Goal: Transaction & Acquisition: Purchase product/service

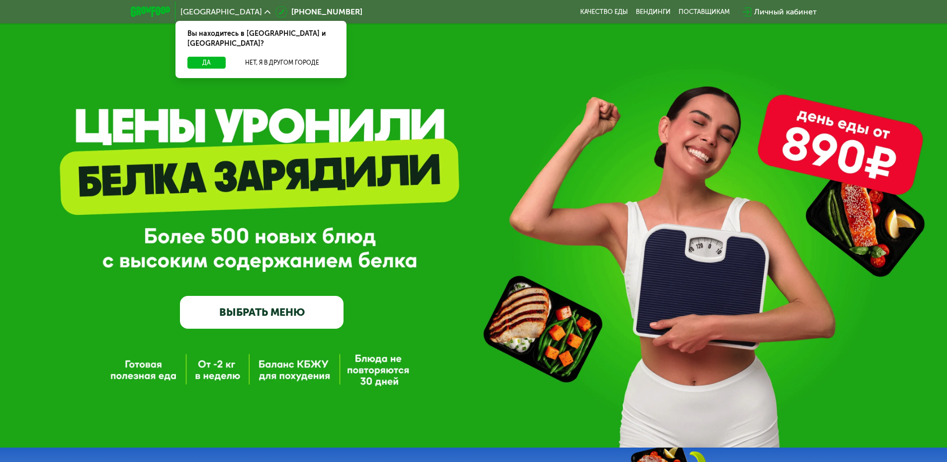
click at [283, 316] on link "ВЫБРАТЬ МЕНЮ" at bounding box center [262, 312] width 164 height 33
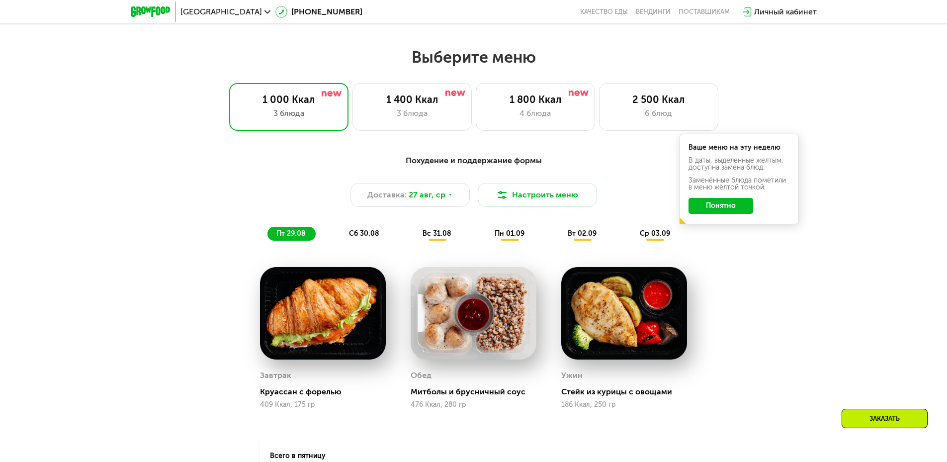
scroll to position [487, 0]
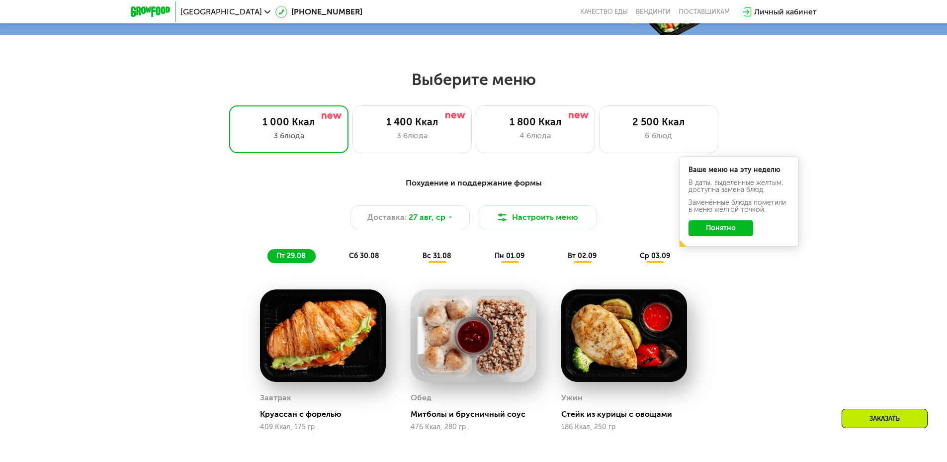
click at [725, 233] on button "Понятно" at bounding box center [721, 228] width 65 height 16
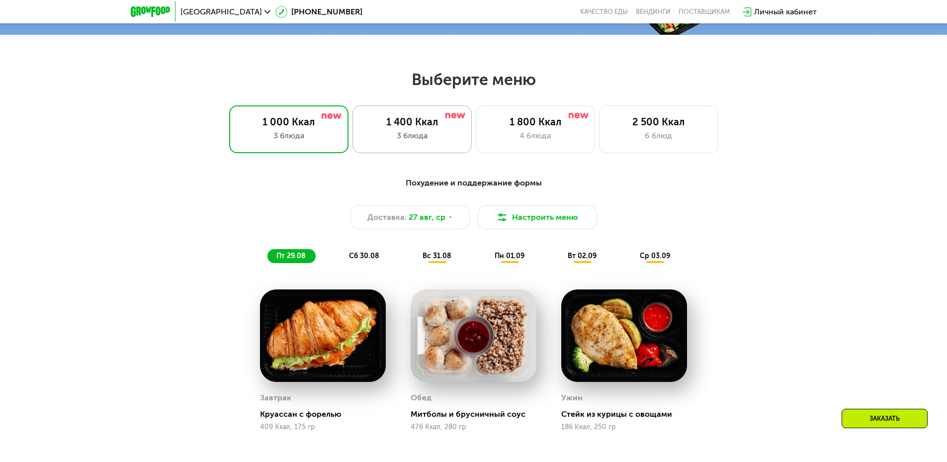
click at [410, 137] on div "3 блюда" at bounding box center [412, 136] width 98 height 12
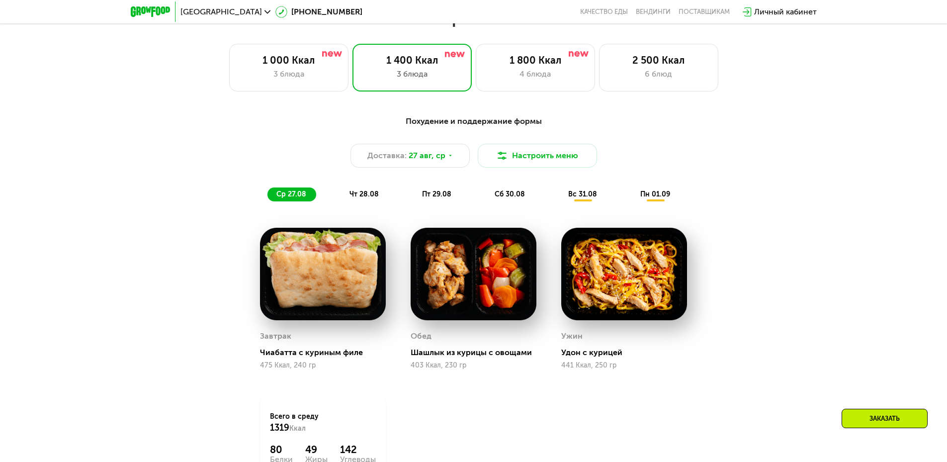
scroll to position [587, 0]
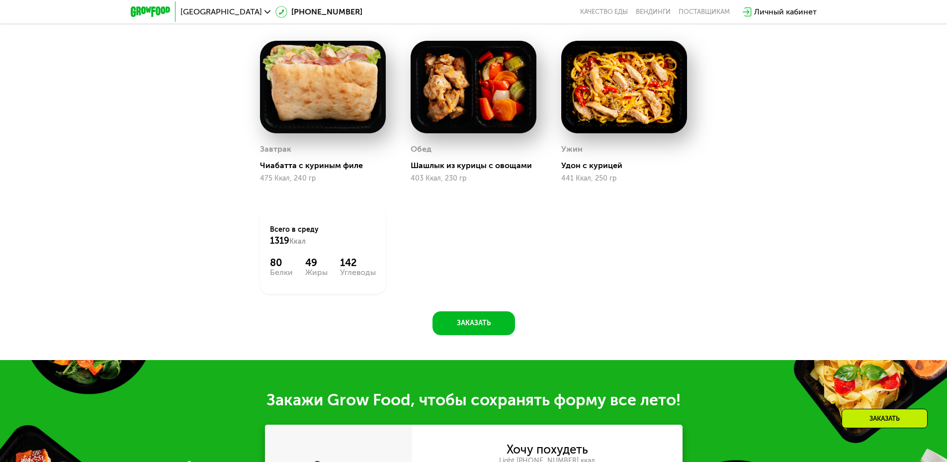
drag, startPoint x: 520, startPoint y: 261, endPoint x: 467, endPoint y: 181, distance: 95.9
click at [0, 0] on div "Завтрак Чиабатта с куриным филе 475 Ккал, 240 гр Обед Шашлык из курицы с овощам…" at bounding box center [0, 0] width 0 height 0
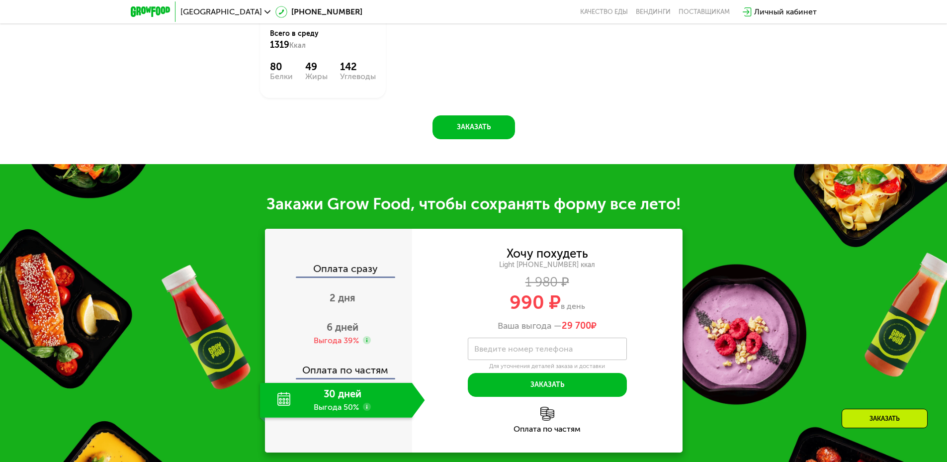
scroll to position [935, 0]
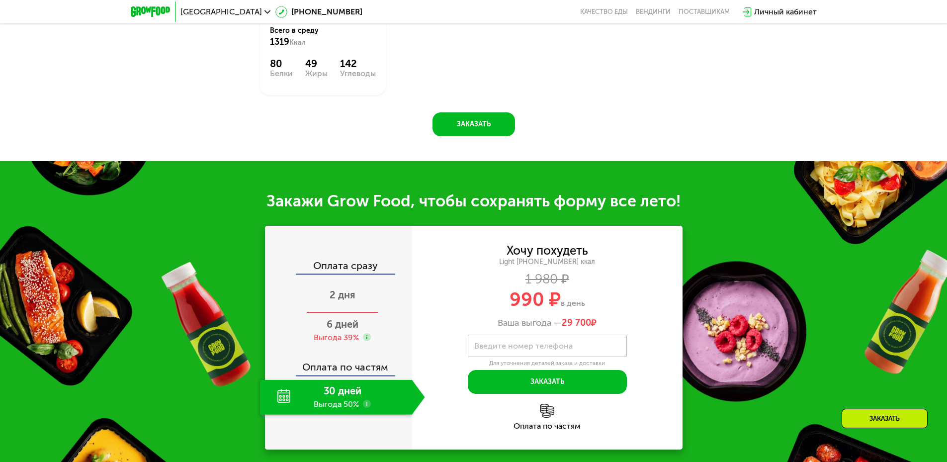
click at [343, 289] on span "2 дня" at bounding box center [343, 295] width 26 height 12
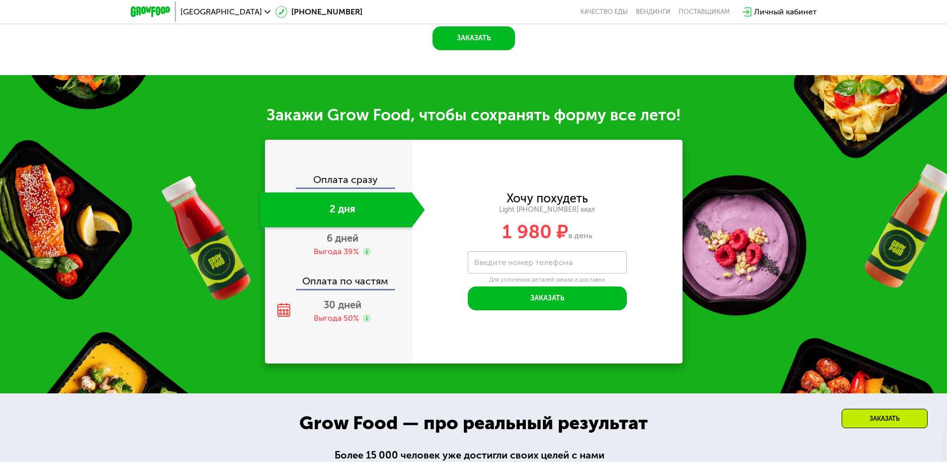
click at [339, 212] on div "2 дня" at bounding box center [336, 209] width 152 height 35
click at [345, 186] on div "Оплата сразу" at bounding box center [339, 181] width 146 height 13
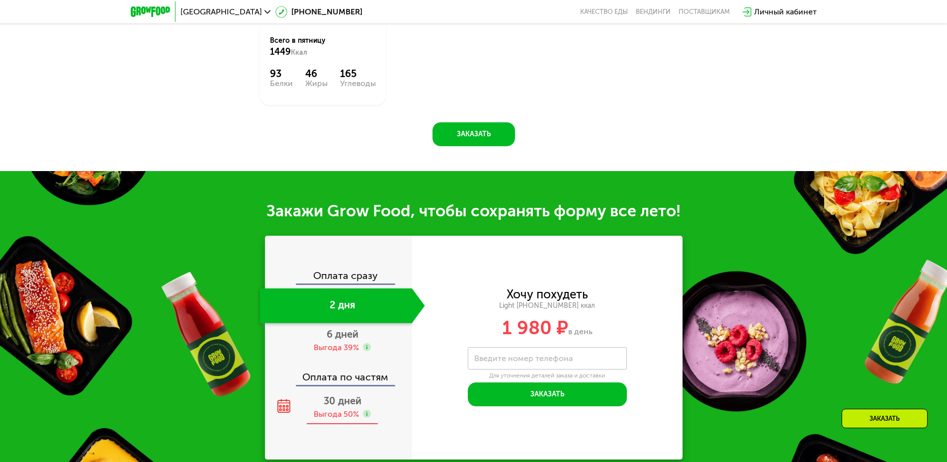
click at [351, 395] on span "30 дней" at bounding box center [343, 401] width 38 height 12
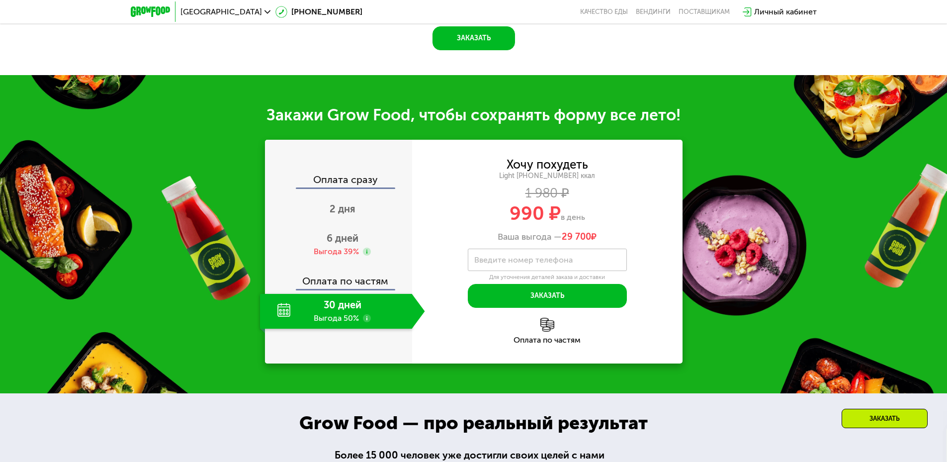
click at [350, 193] on div "Оплата сразу 2 дня 6 дней Выгода 39% Оплата по частям 30 дней Выгода 50%" at bounding box center [338, 252] width 147 height 154
click at [343, 210] on span "2 дня" at bounding box center [343, 209] width 26 height 12
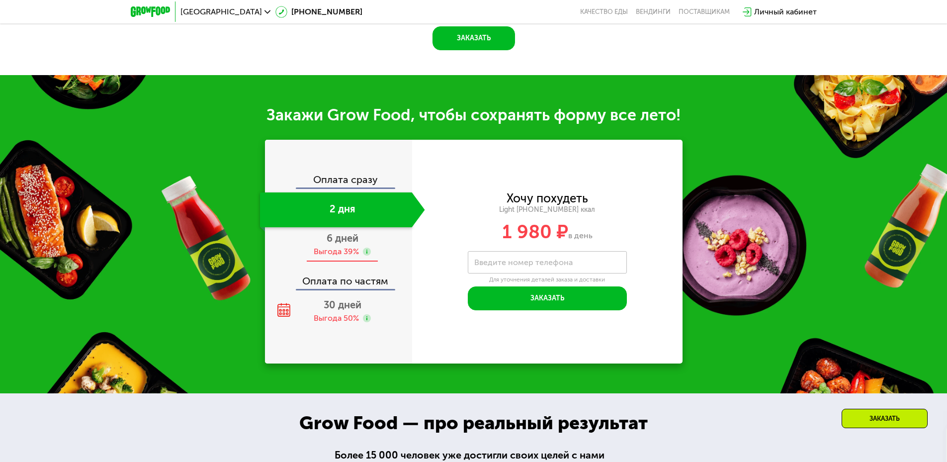
click at [344, 251] on div "Выгода 39%" at bounding box center [336, 251] width 45 height 11
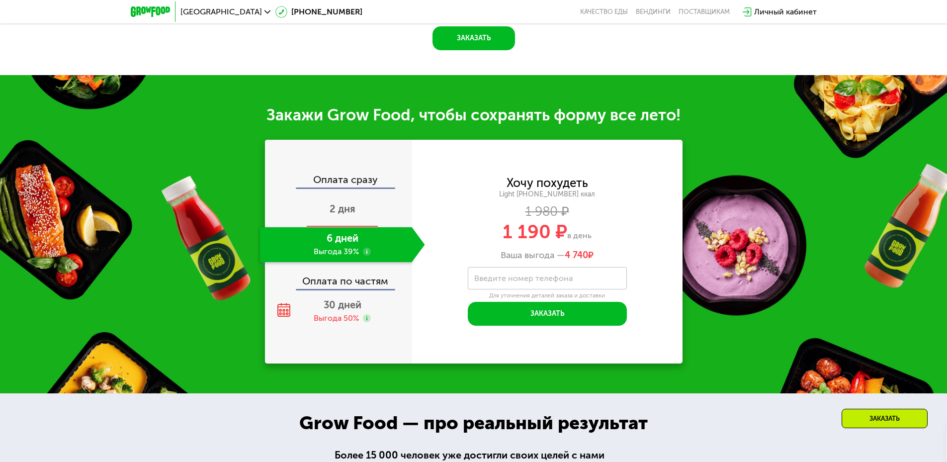
click at [368, 202] on div "2 дня" at bounding box center [342, 209] width 165 height 35
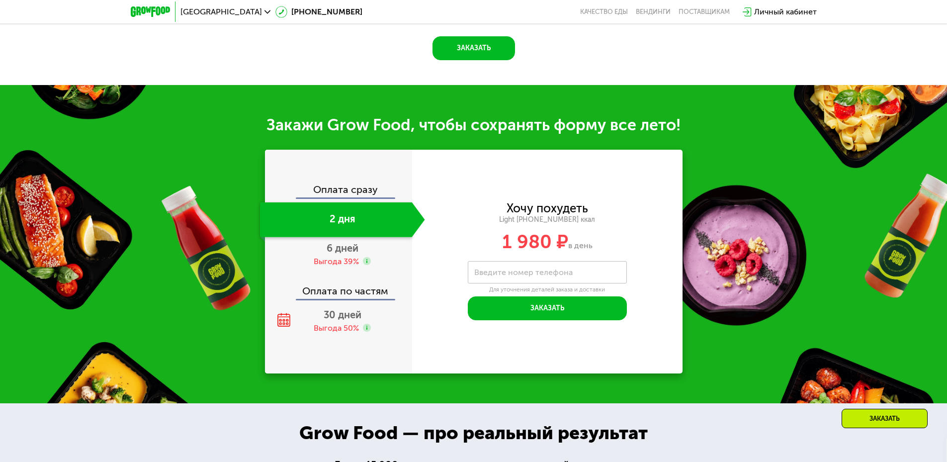
click at [353, 185] on div "Оплата сразу" at bounding box center [339, 191] width 146 height 13
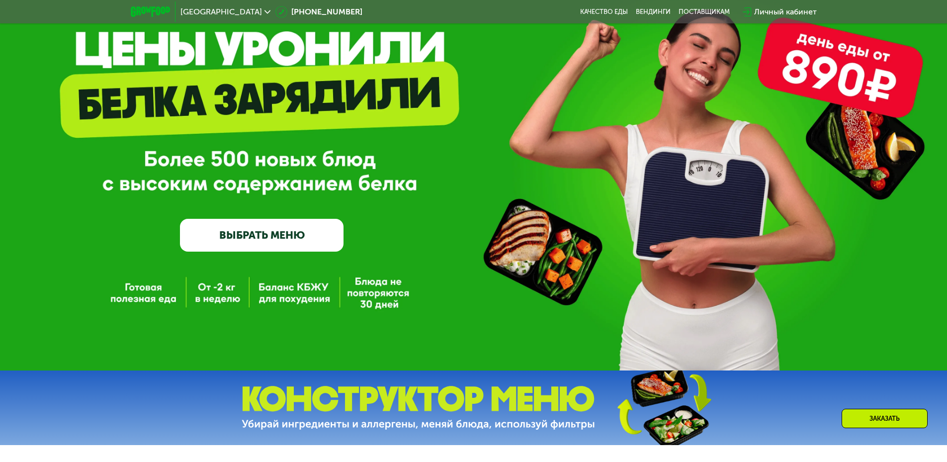
scroll to position [424, 0]
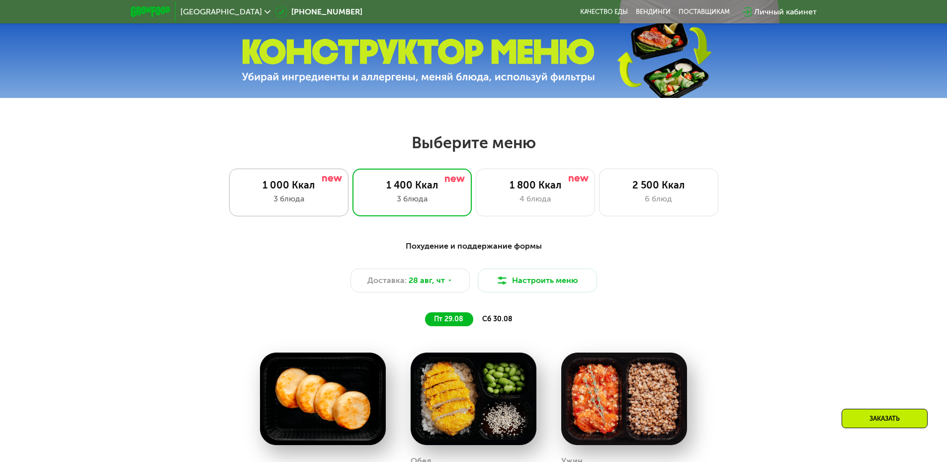
click at [318, 199] on div "3 блюда" at bounding box center [289, 199] width 98 height 12
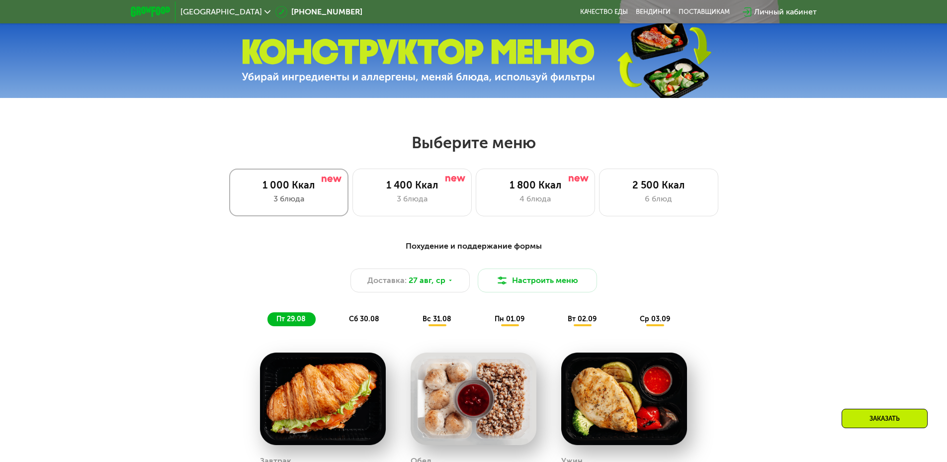
click at [299, 196] on div "3 блюда" at bounding box center [289, 199] width 98 height 12
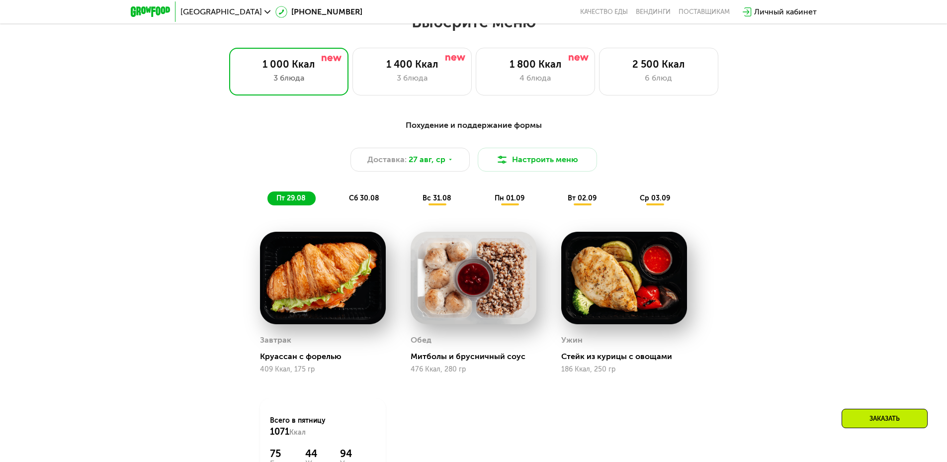
scroll to position [573, 0]
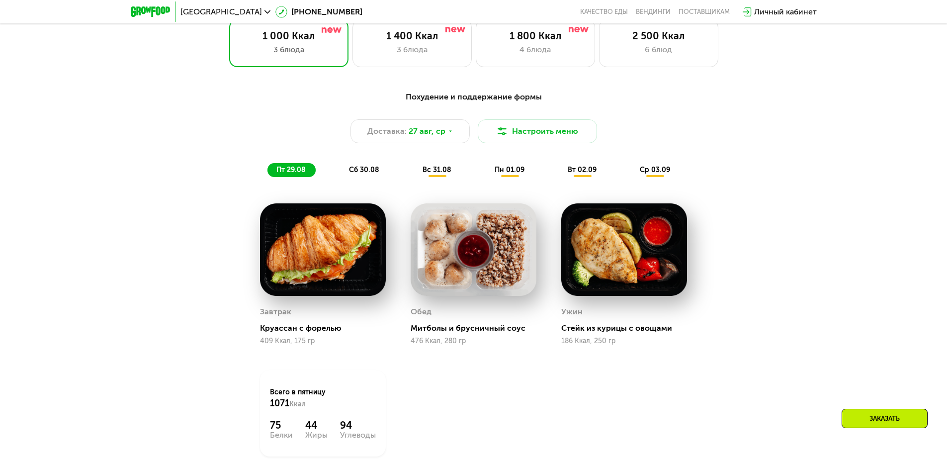
click at [203, 8] on span "[GEOGRAPHIC_DATA]" at bounding box center [222, 12] width 82 height 8
click at [262, 57] on button "Нет, я в другом городе" at bounding box center [282, 63] width 105 height 12
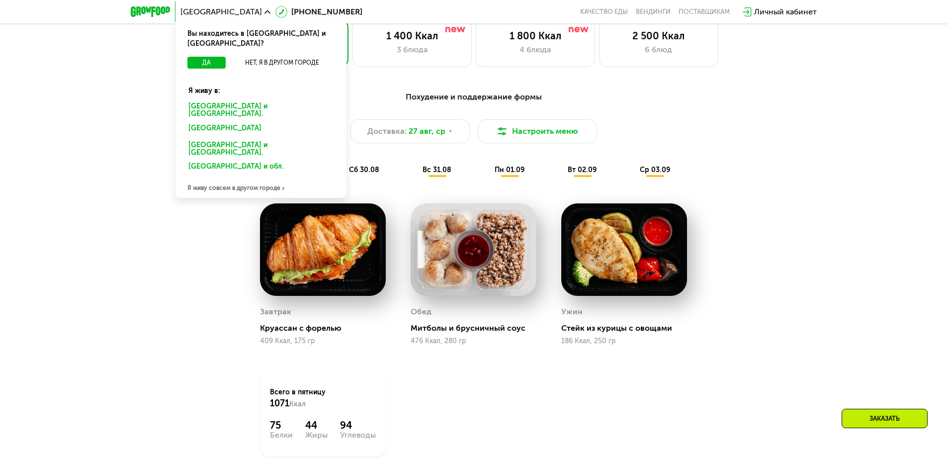
click at [240, 122] on div "[GEOGRAPHIC_DATA] и [GEOGRAPHIC_DATA]." at bounding box center [259, 130] width 155 height 16
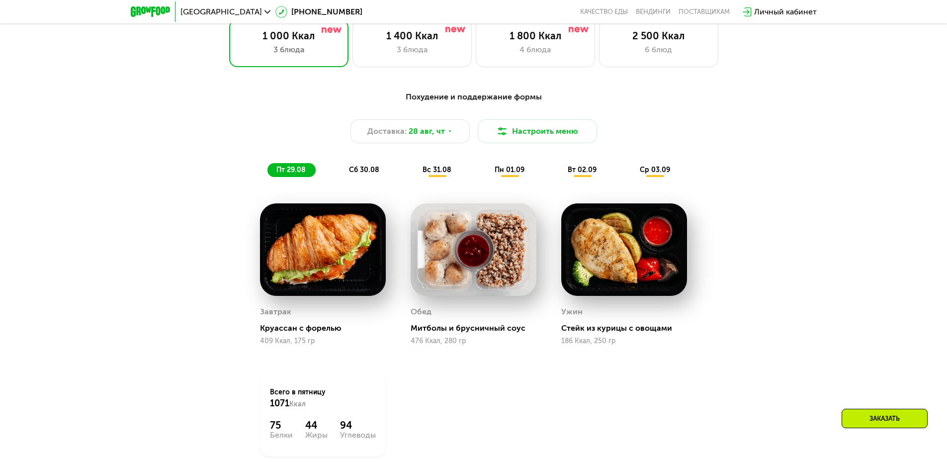
click at [414, 167] on div "сб 30.08" at bounding box center [438, 170] width 48 height 14
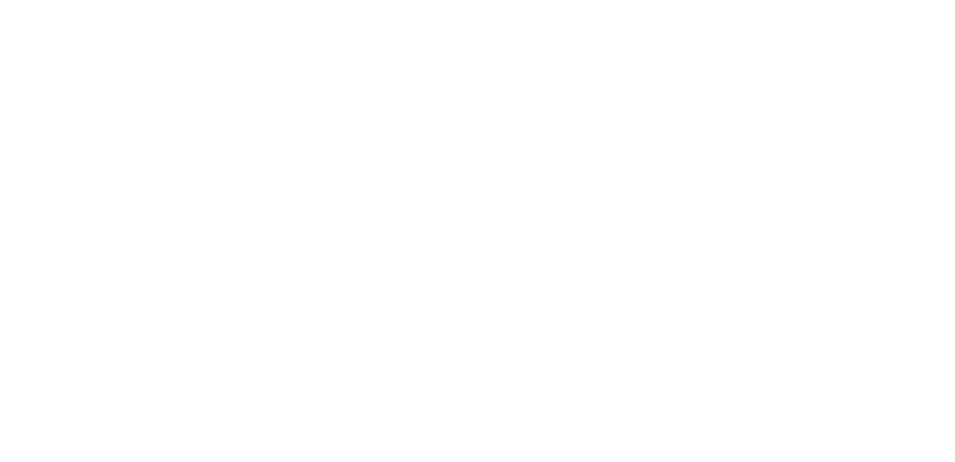
drag, startPoint x: 360, startPoint y: 96, endPoint x: 368, endPoint y: 93, distance: 8.5
